Goal: Navigation & Orientation: Find specific page/section

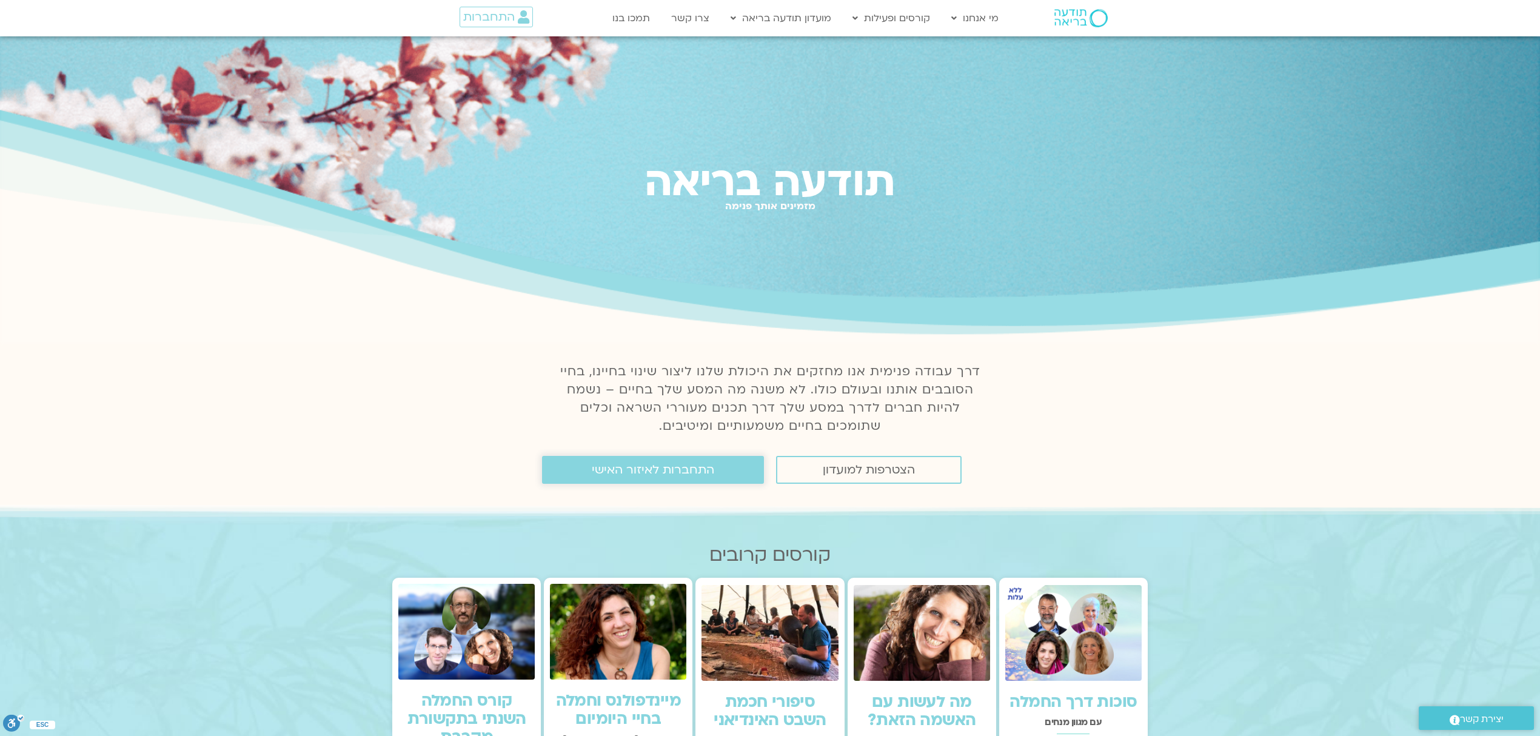
click at [667, 469] on span "התחברות לאיזור האישי" at bounding box center [653, 469] width 123 height 13
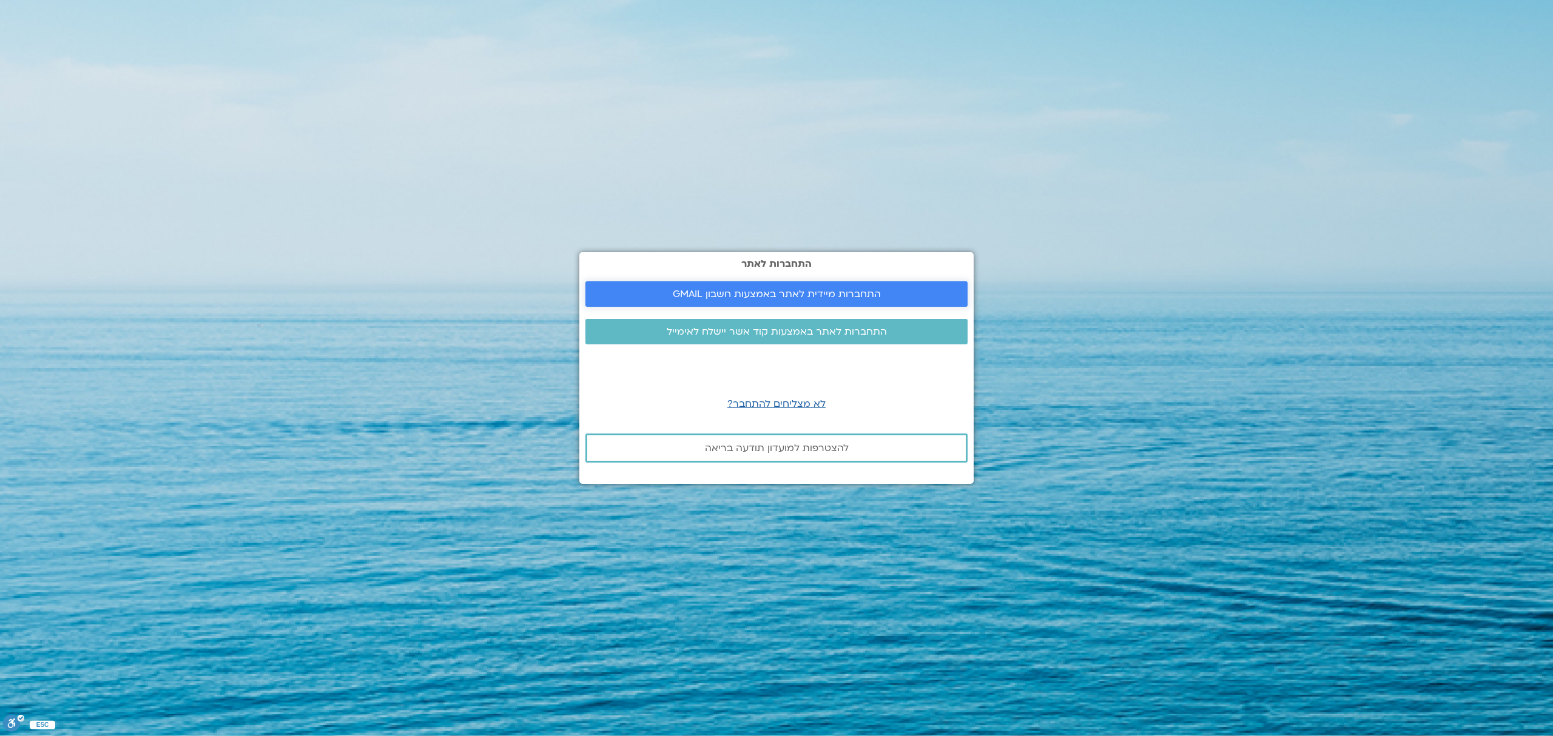
click at [828, 289] on span "התחברות מיידית לאתר באמצעות חשבון GMAIL" at bounding box center [777, 294] width 208 height 11
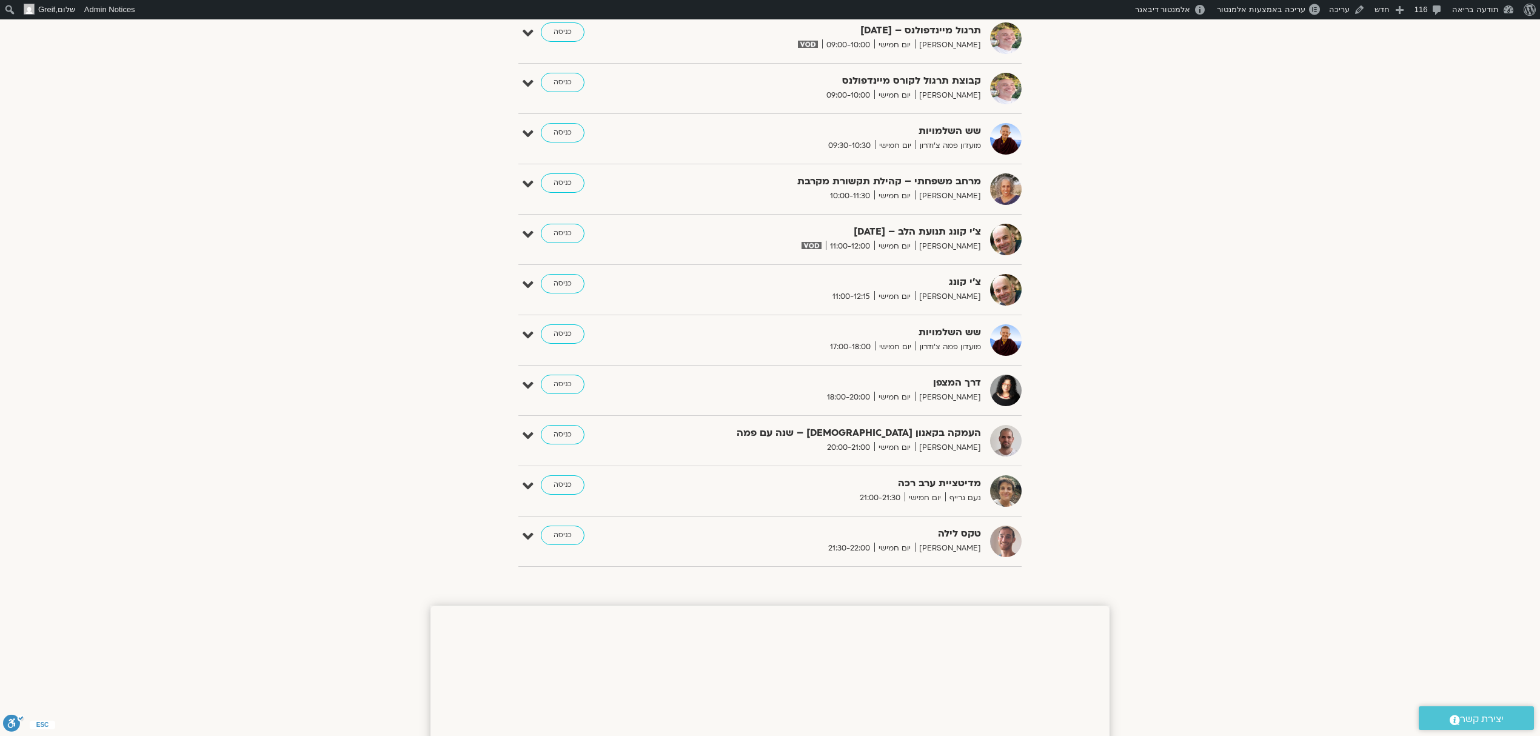
scroll to position [741, 0]
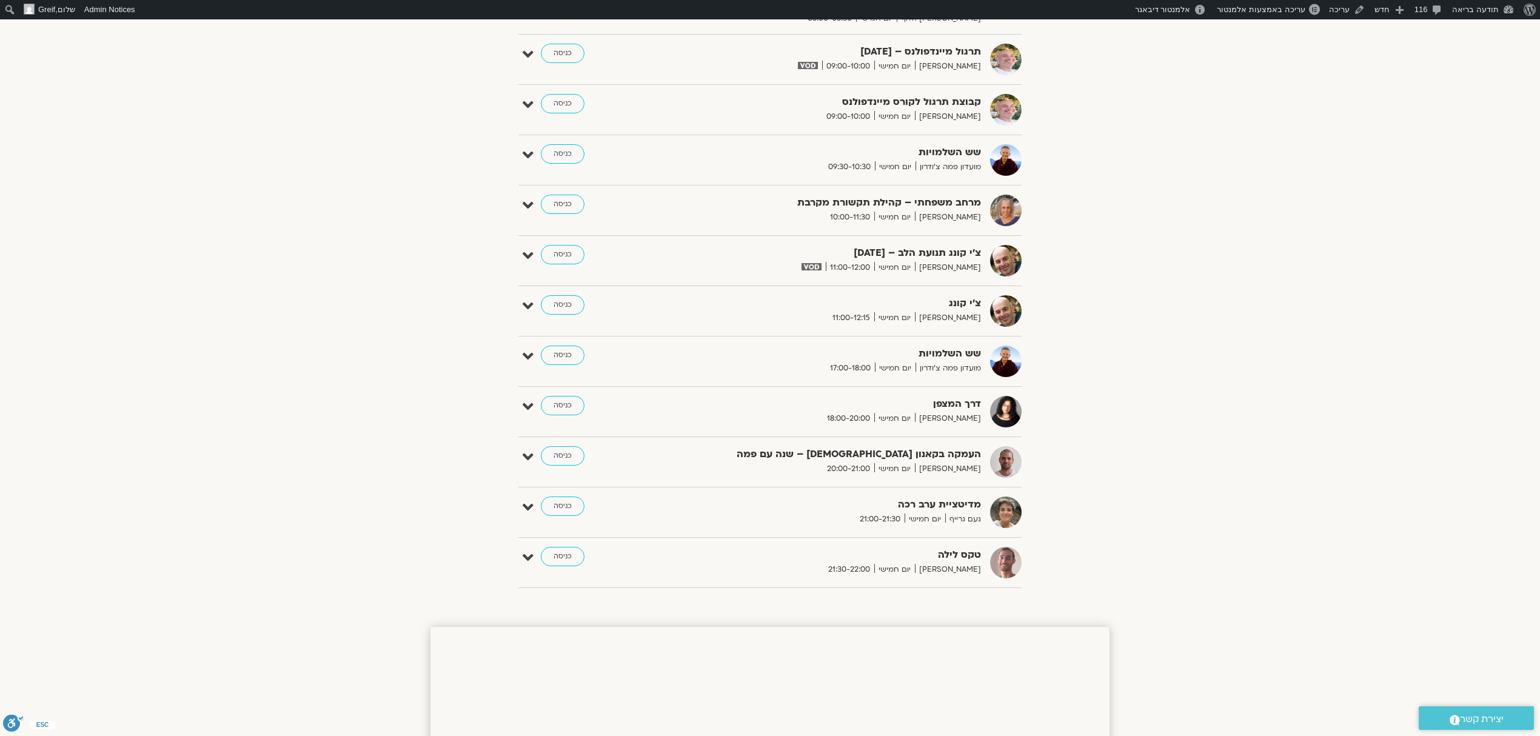
scroll to position [703, 0]
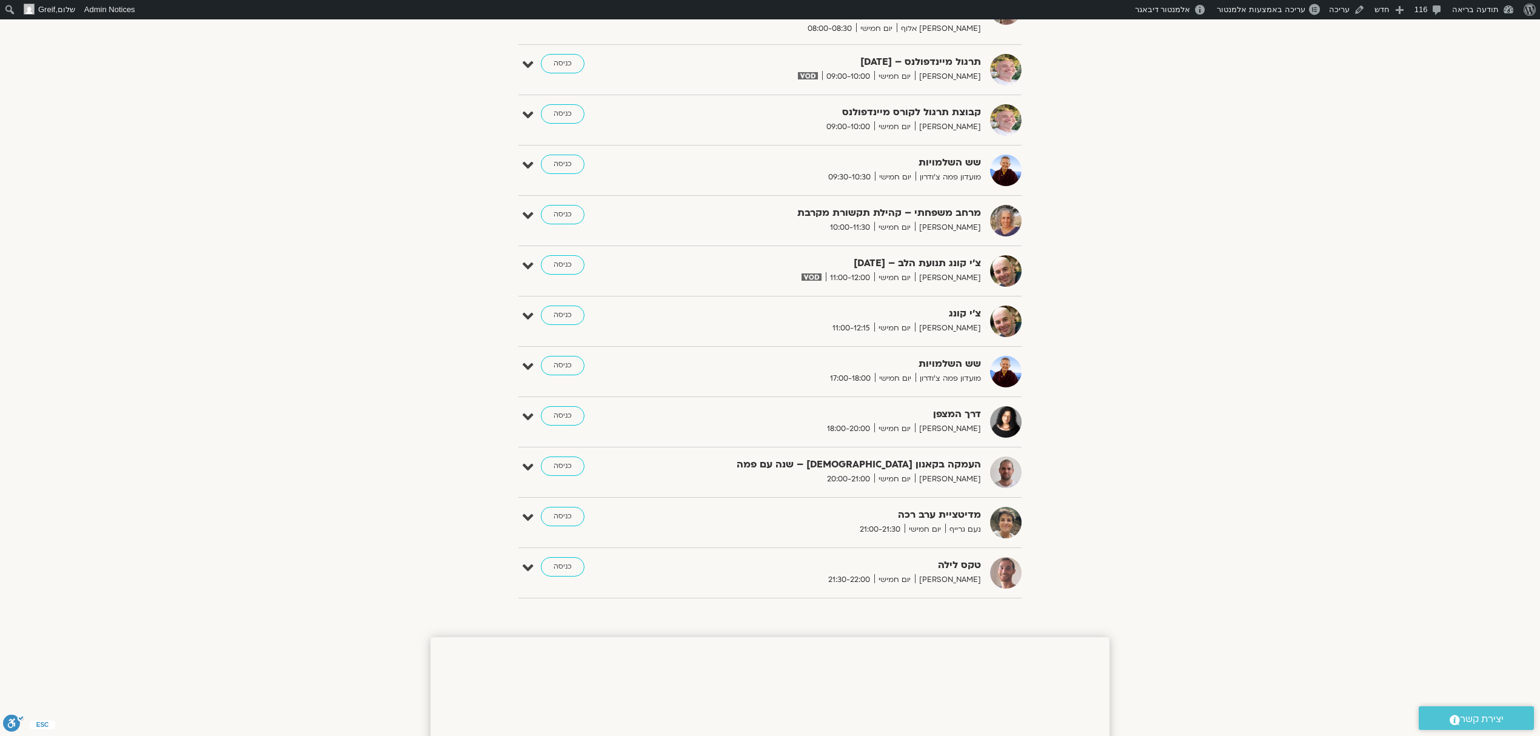
click at [1097, 576] on div "הצג רק הרצאות להם יש לי גישה אוקטובר 05 - אוקטובר 11 השבוע להציג אירועים שפתוחי…" at bounding box center [770, 10] width 679 height 1195
click at [556, 522] on link "כניסה" at bounding box center [563, 516] width 44 height 19
